Goal: Navigation & Orientation: Find specific page/section

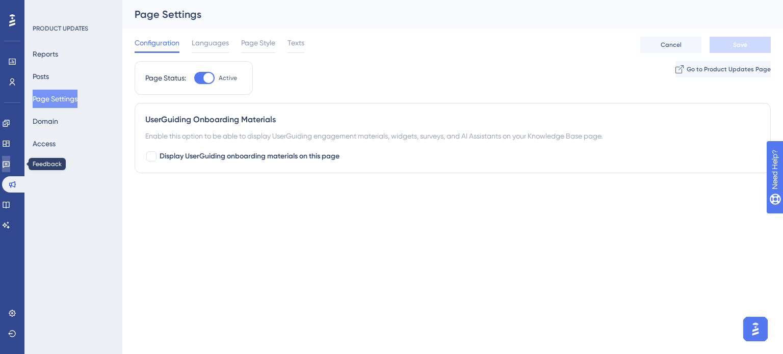
click at [10, 157] on link at bounding box center [6, 164] width 8 height 16
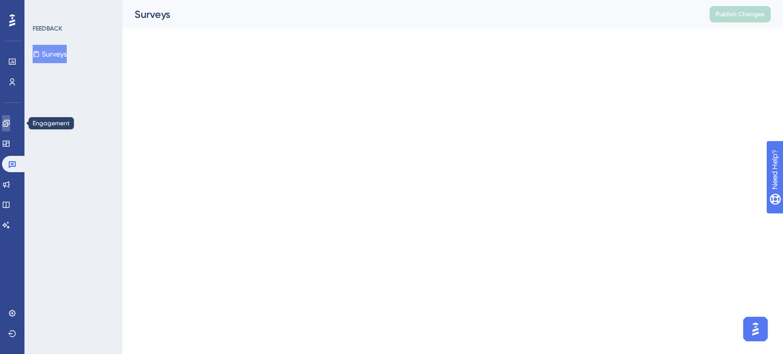
click at [9, 120] on icon at bounding box center [6, 123] width 7 height 7
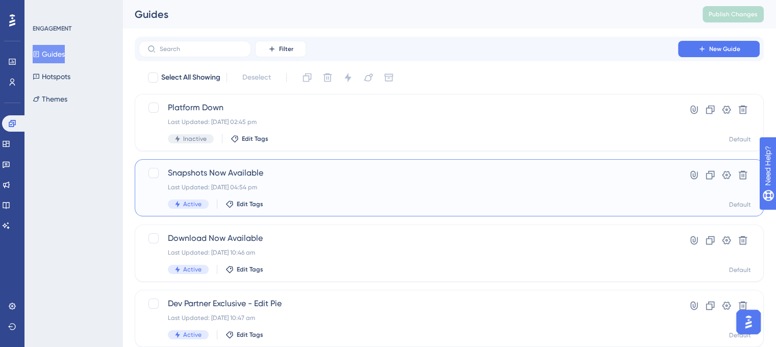
click at [256, 174] on span "Snapshots Now Available" at bounding box center [408, 173] width 481 height 12
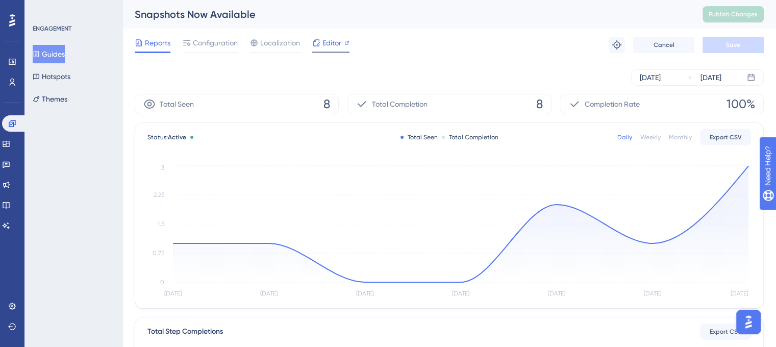
click at [333, 41] on span "Editor" at bounding box center [331, 43] width 19 height 12
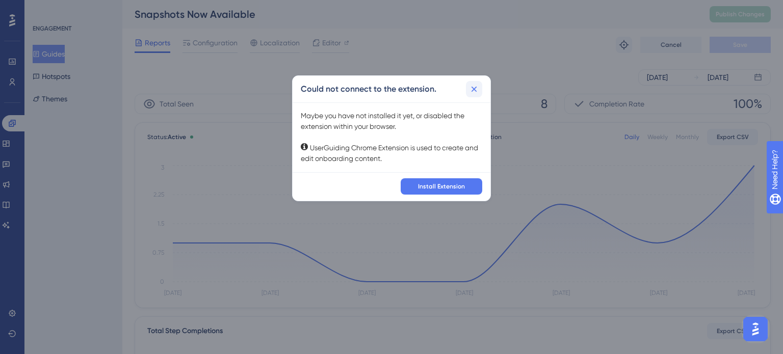
click at [477, 89] on icon at bounding box center [474, 89] width 10 height 10
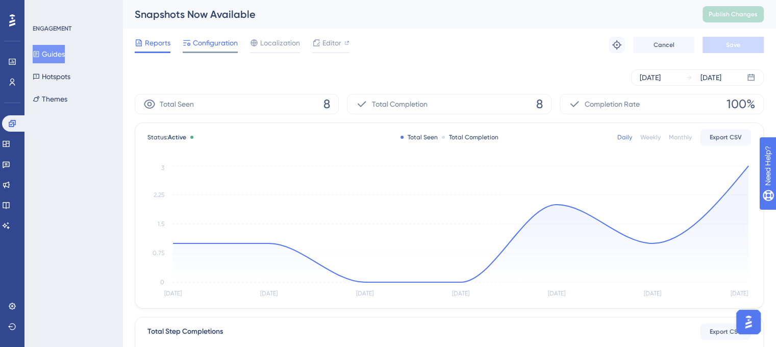
click at [211, 45] on span "Configuration" at bounding box center [215, 43] width 45 height 12
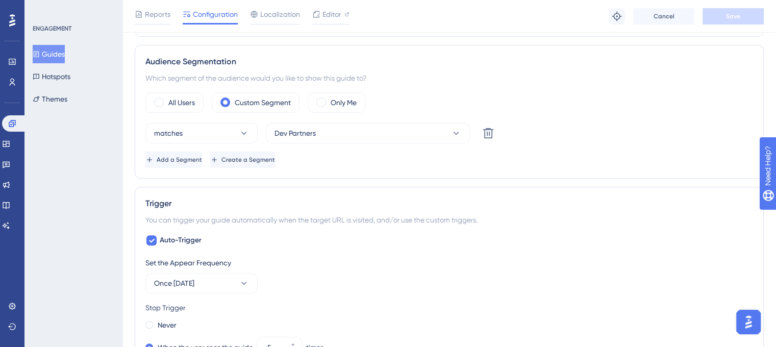
scroll to position [204, 0]
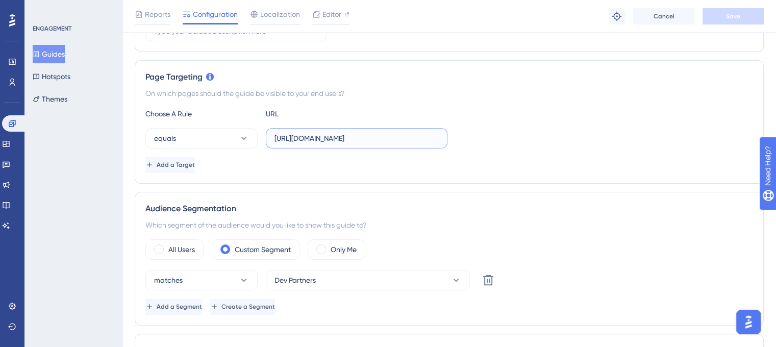
click at [412, 142] on input "[URL][DOMAIN_NAME]" at bounding box center [356, 138] width 164 height 11
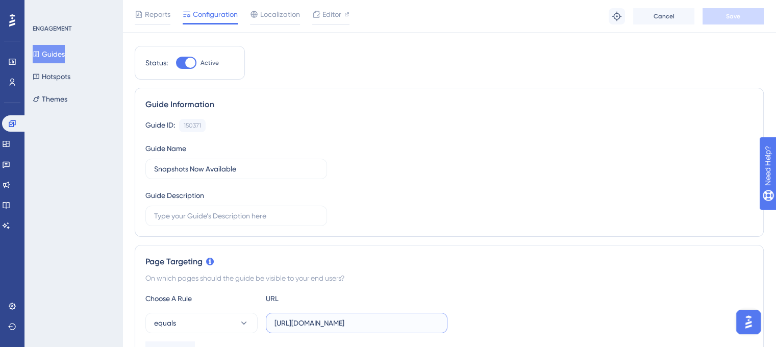
scroll to position [0, 0]
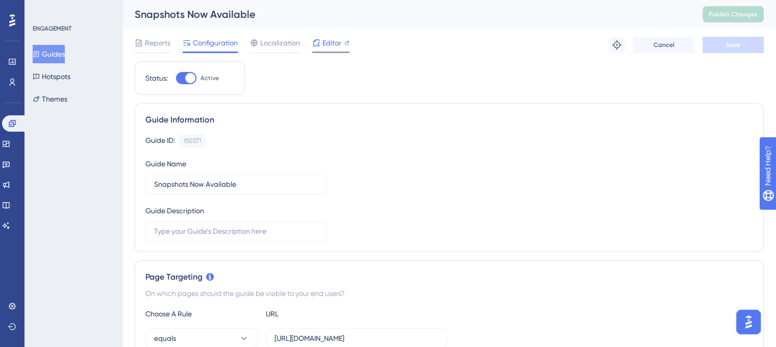
click at [346, 41] on icon at bounding box center [346, 42] width 5 height 5
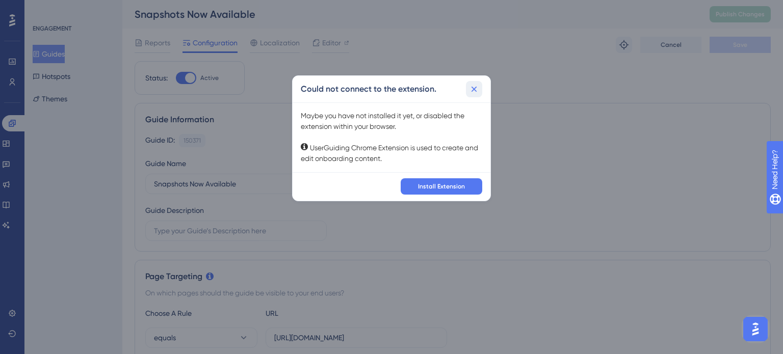
click at [479, 87] on icon at bounding box center [474, 89] width 10 height 10
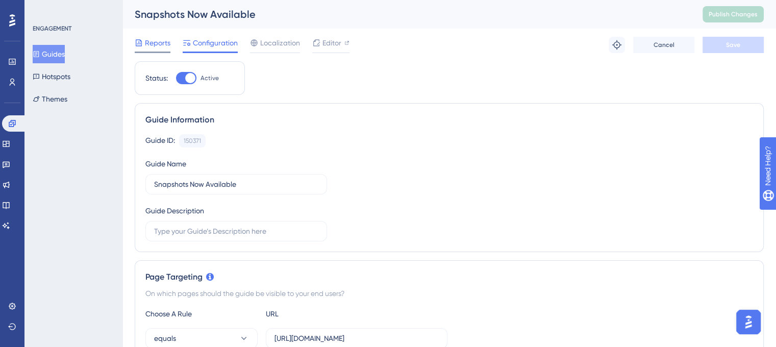
click at [165, 44] on span "Reports" at bounding box center [158, 43] width 26 height 12
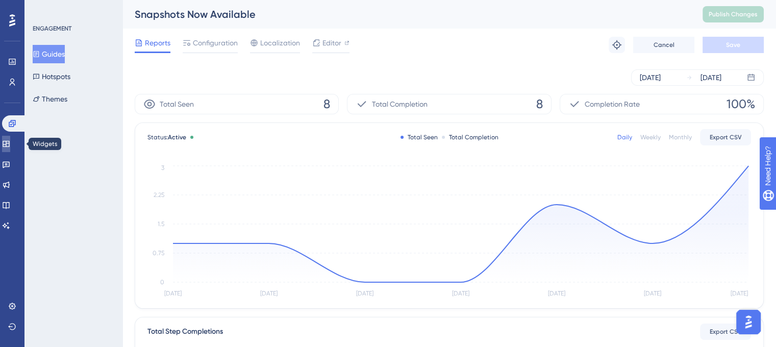
click at [10, 148] on link at bounding box center [6, 144] width 8 height 16
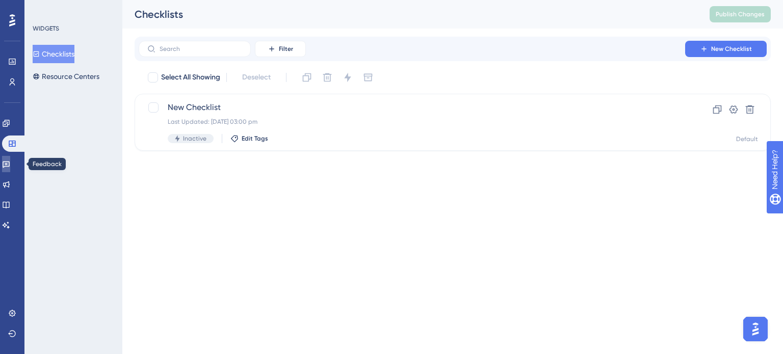
click at [10, 160] on icon at bounding box center [6, 164] width 8 height 8
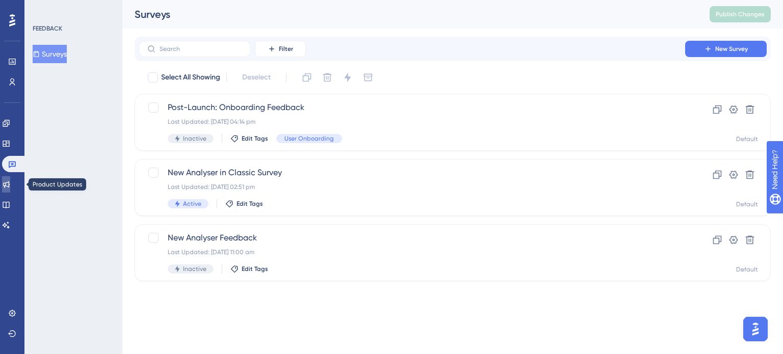
click at [10, 189] on link at bounding box center [6, 184] width 8 height 16
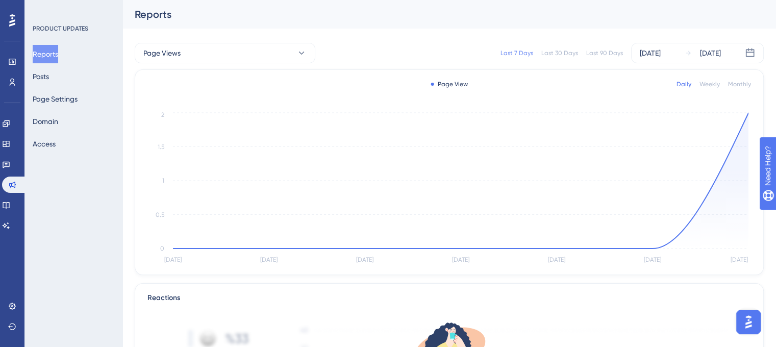
click at [67, 80] on div "Reports Posts Page Settings Domain Access" at bounding box center [74, 99] width 83 height 108
click at [49, 77] on button "Posts" at bounding box center [41, 76] width 16 height 18
